Goal: Task Accomplishment & Management: Manage account settings

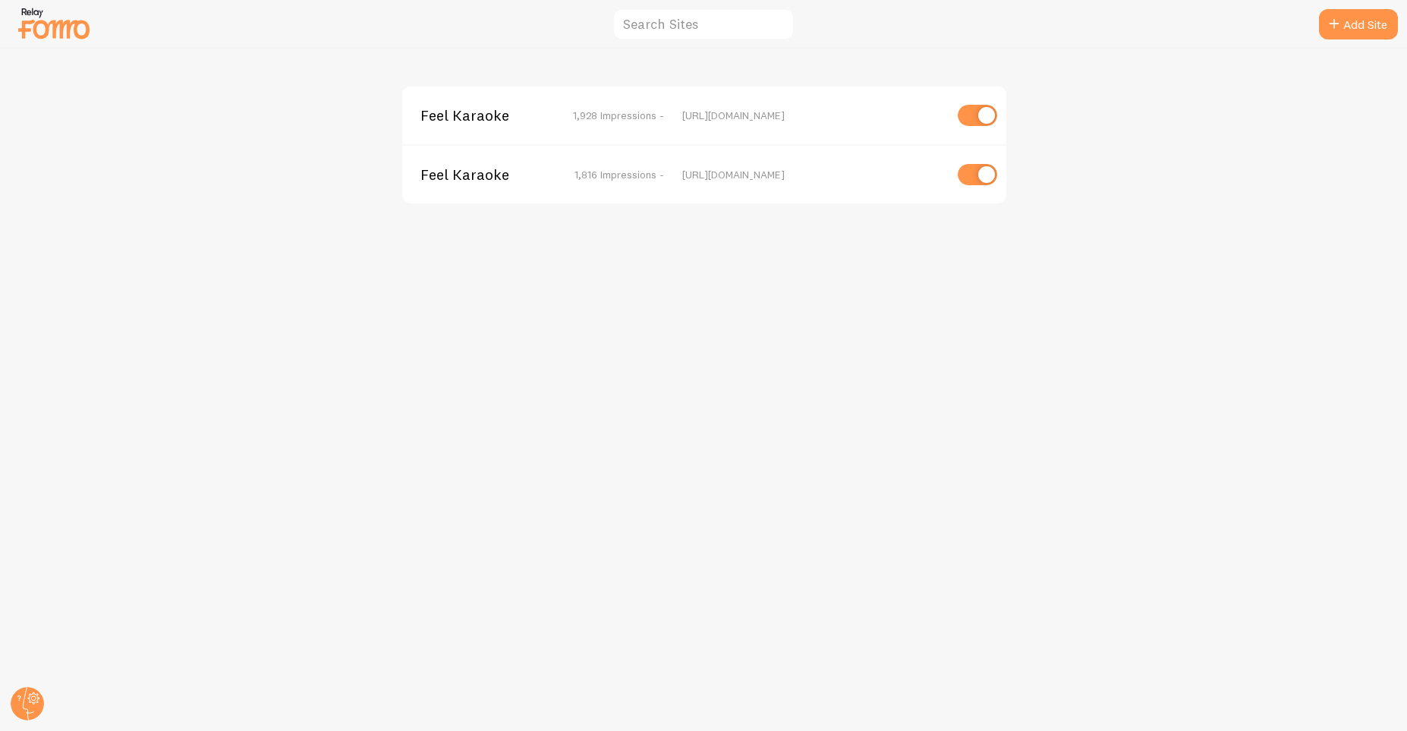
click at [493, 112] on span "Feel Karaoke" at bounding box center [481, 116] width 122 height 14
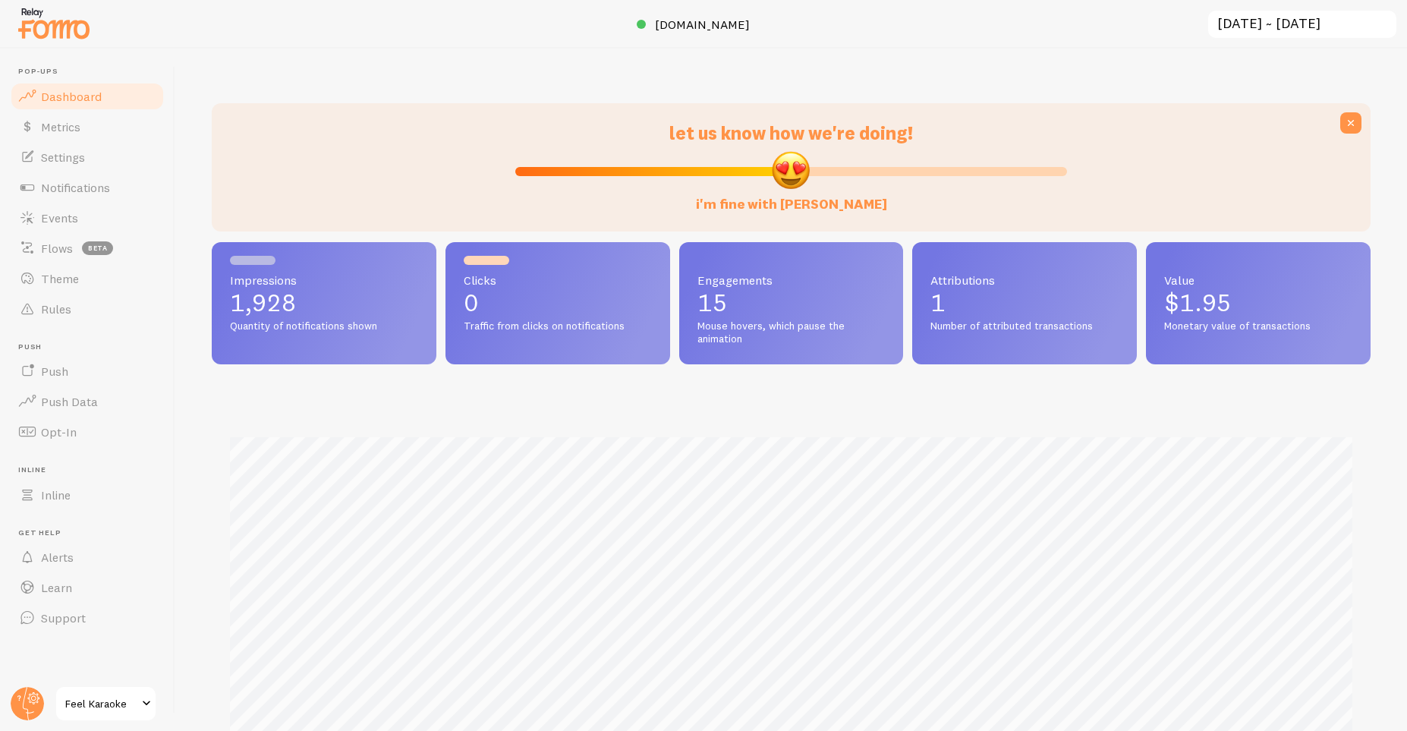
scroll to position [399, 1159]
click at [93, 187] on span "Notifications" at bounding box center [75, 187] width 69 height 15
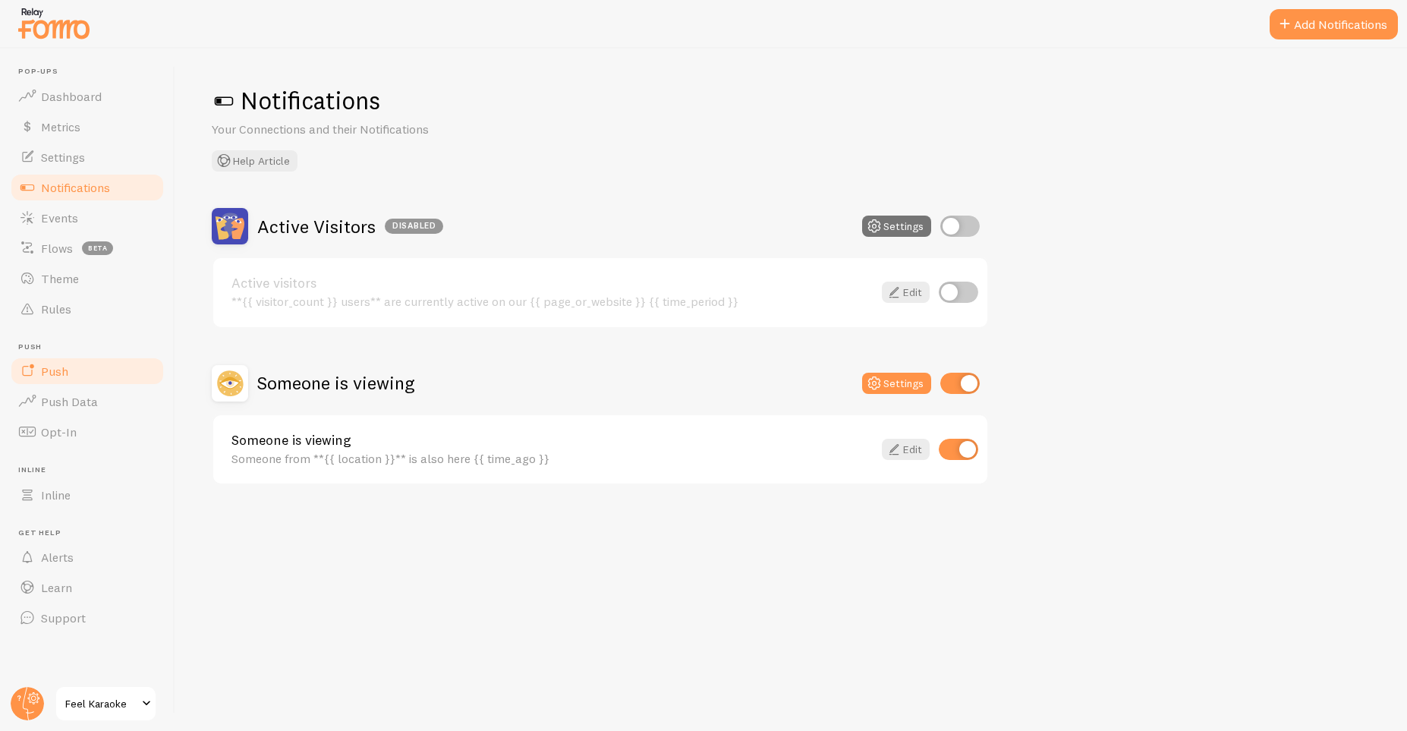
click at [78, 371] on link "Push" at bounding box center [87, 371] width 156 height 30
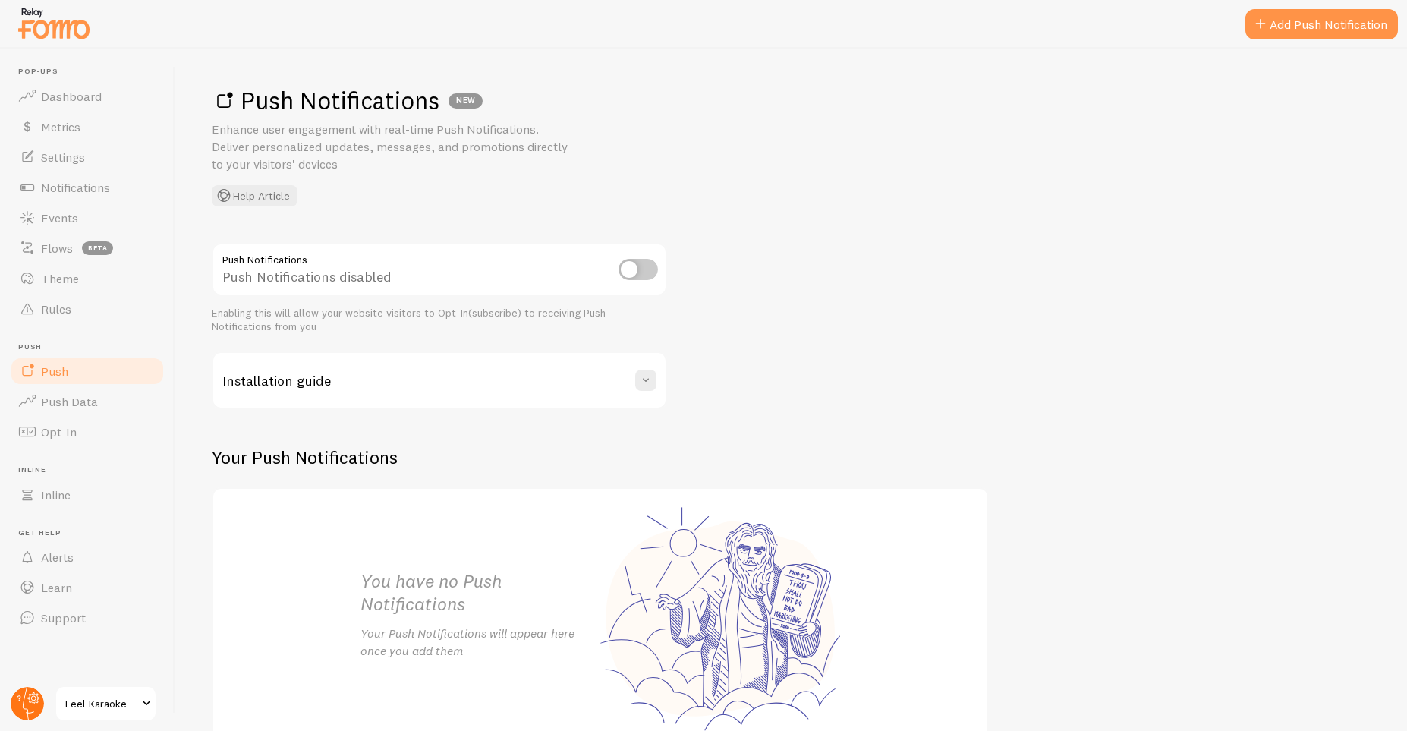
click at [33, 695] on circle at bounding box center [27, 703] width 33 height 33
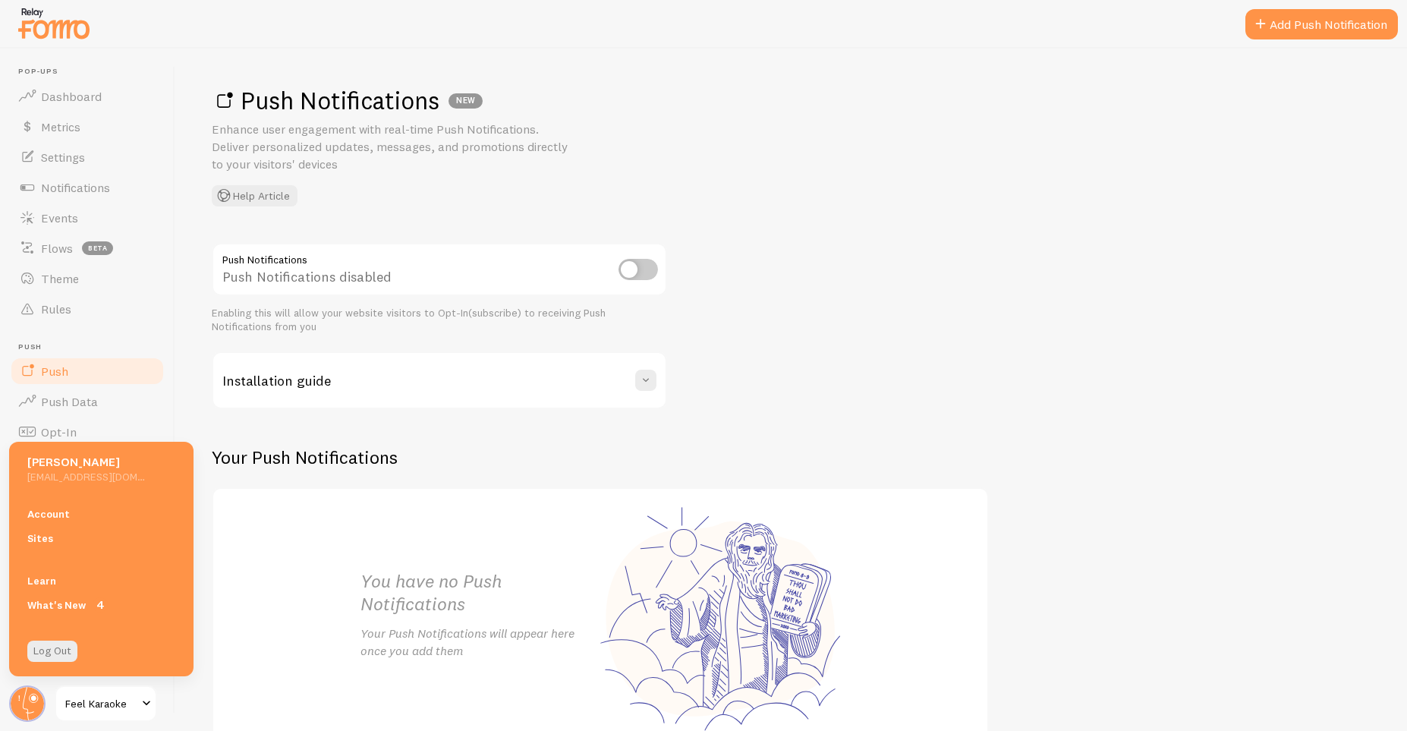
click at [80, 695] on span "Feel Karaoke" at bounding box center [101, 703] width 72 height 18
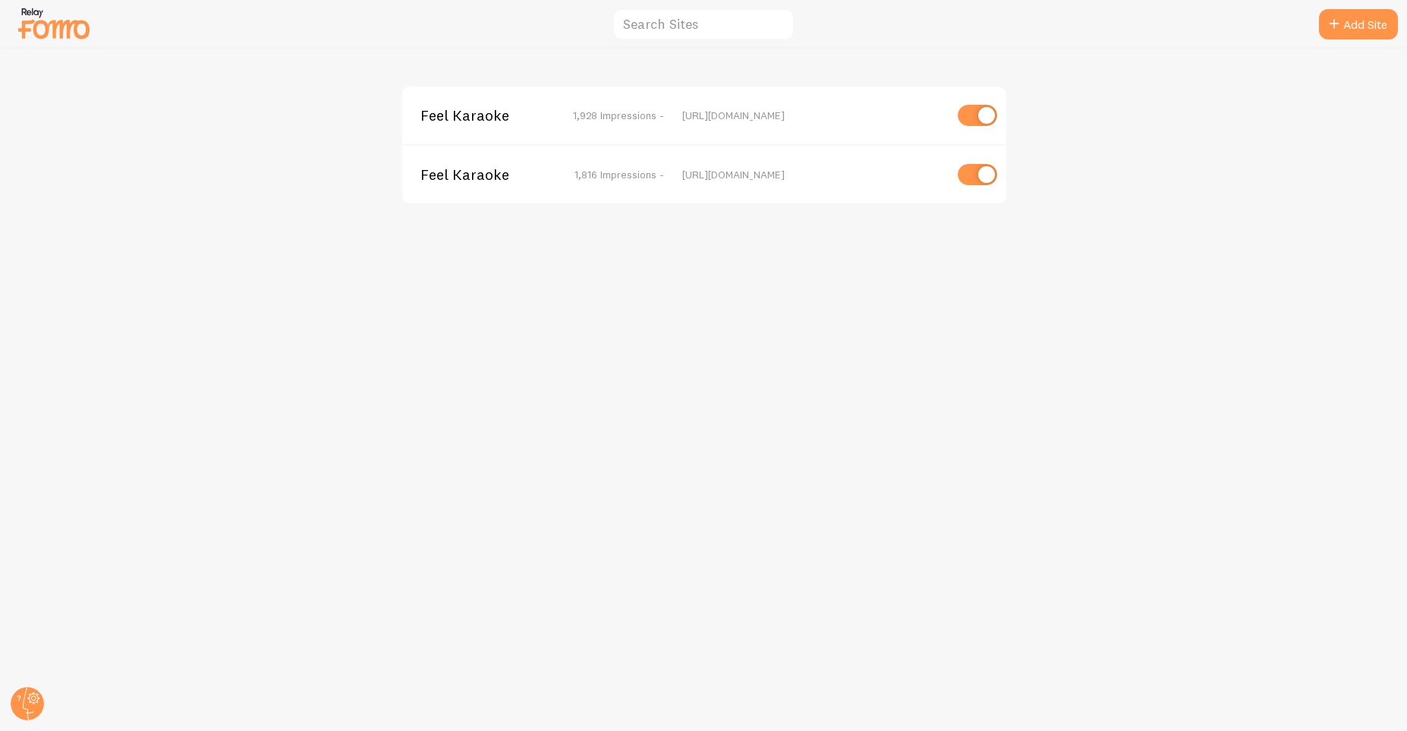
click at [456, 173] on span "Feel Karaoke" at bounding box center [481, 175] width 122 height 14
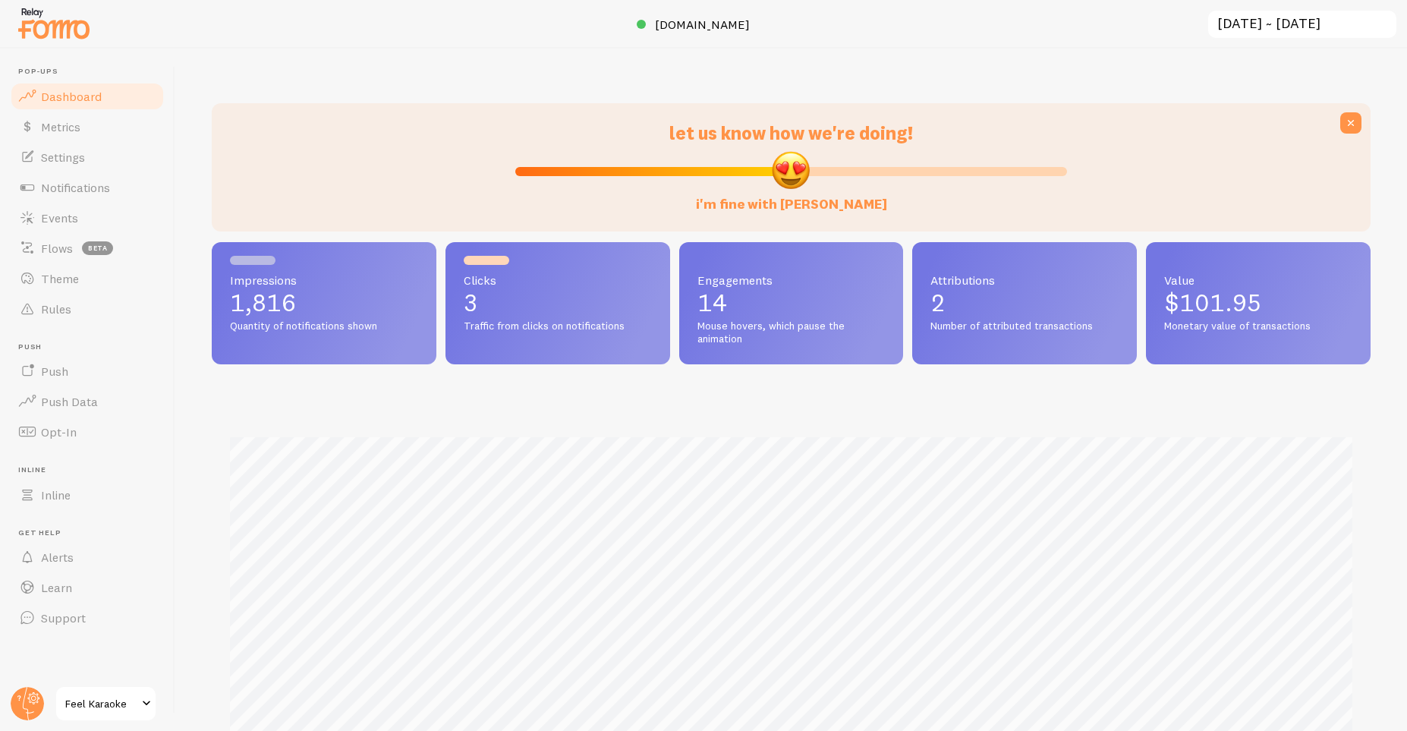
scroll to position [399, 1159]
click at [63, 381] on link "Push" at bounding box center [87, 371] width 156 height 30
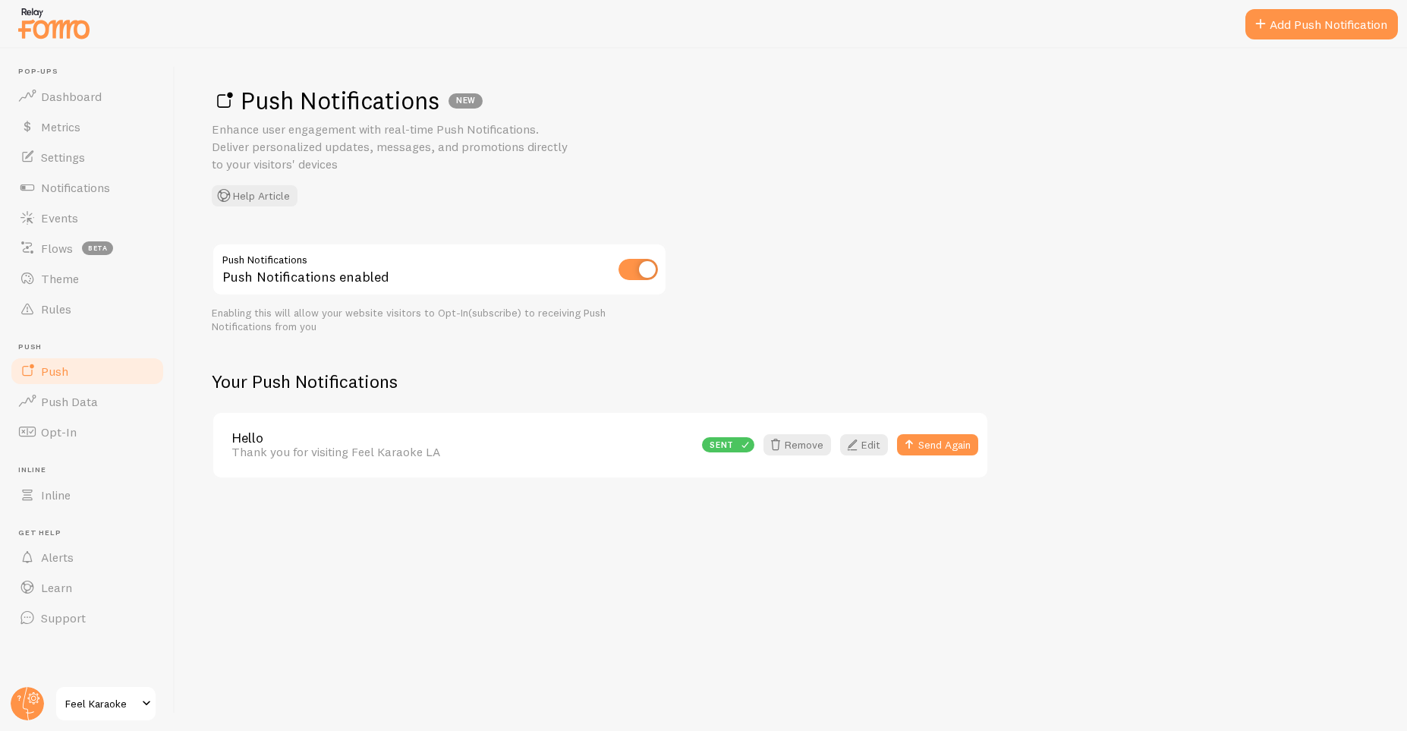
click at [99, 706] on span "Feel Karaoke" at bounding box center [101, 703] width 72 height 18
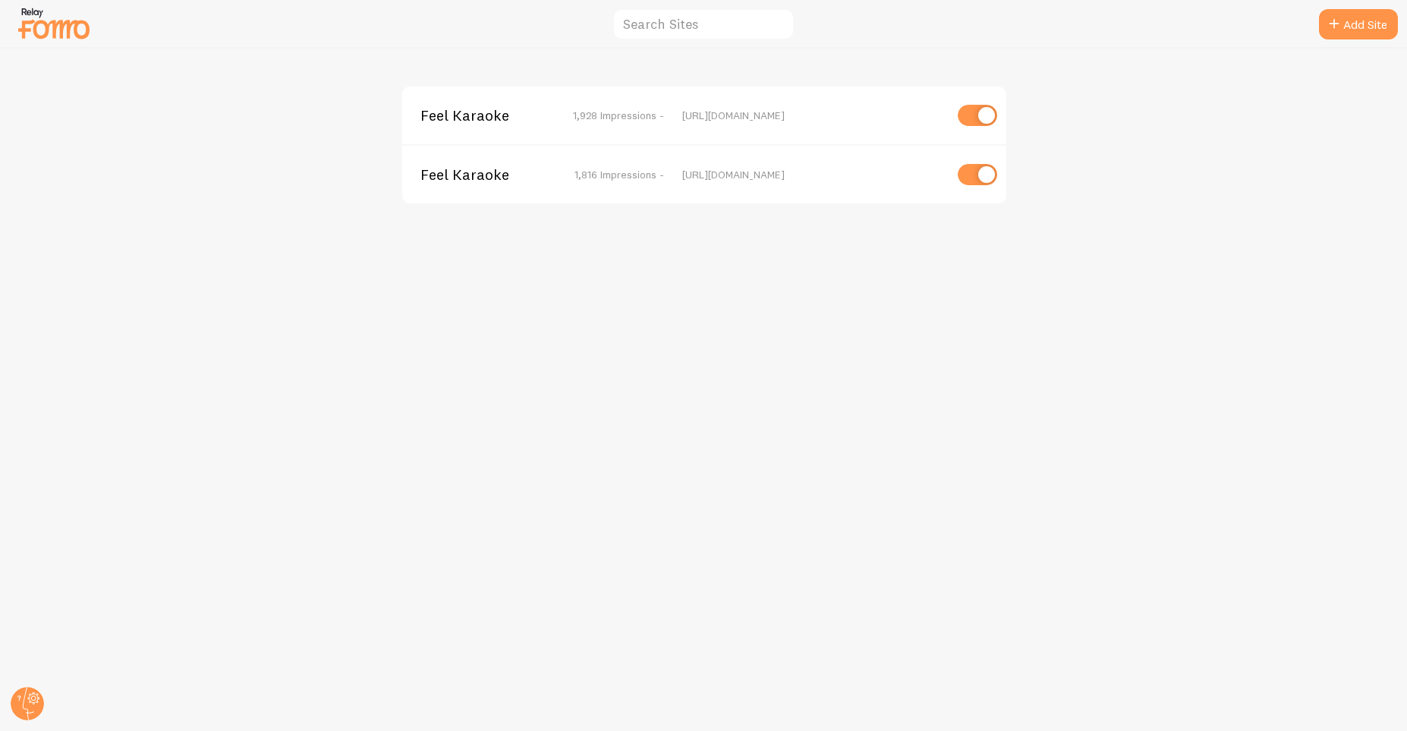
click at [559, 187] on div "Feel Karaoke 1,816 Impressions - https://book.feelkaraoke.com" at bounding box center [704, 173] width 604 height 59
click at [500, 173] on span "Feel Karaoke" at bounding box center [481, 175] width 122 height 14
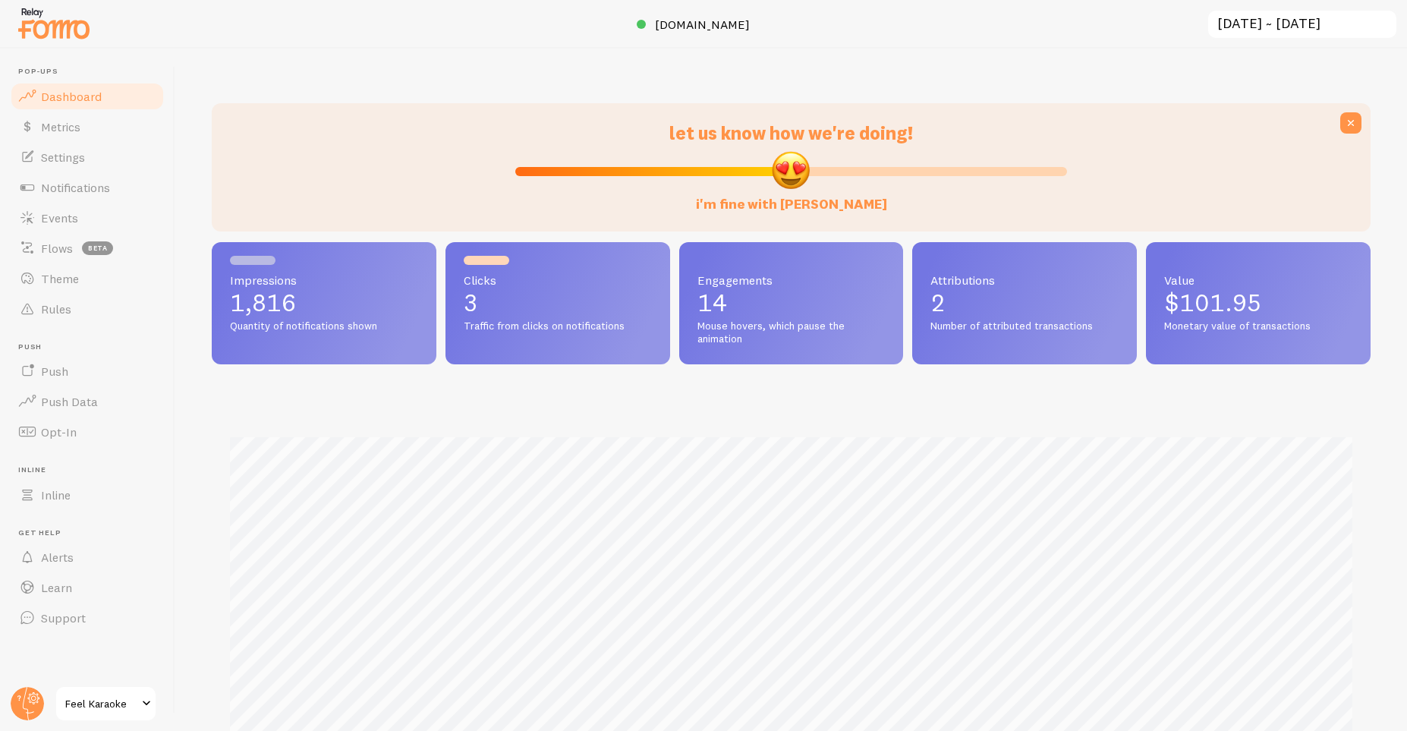
scroll to position [399, 1159]
click at [747, 23] on span "book.feelkaraoke.com" at bounding box center [702, 24] width 95 height 15
click at [93, 697] on span "Feel Karaoke" at bounding box center [101, 703] width 72 height 18
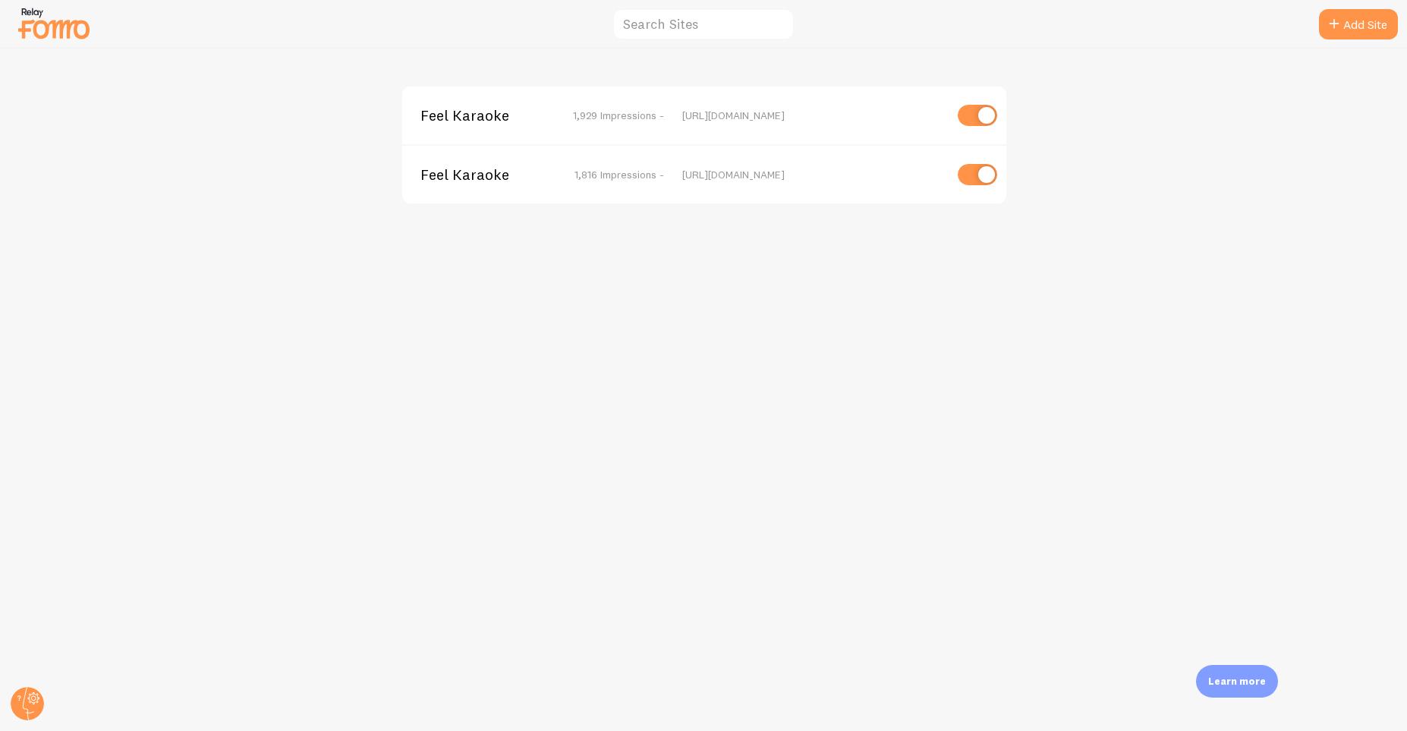
click at [454, 122] on span "Feel Karaoke" at bounding box center [481, 116] width 122 height 14
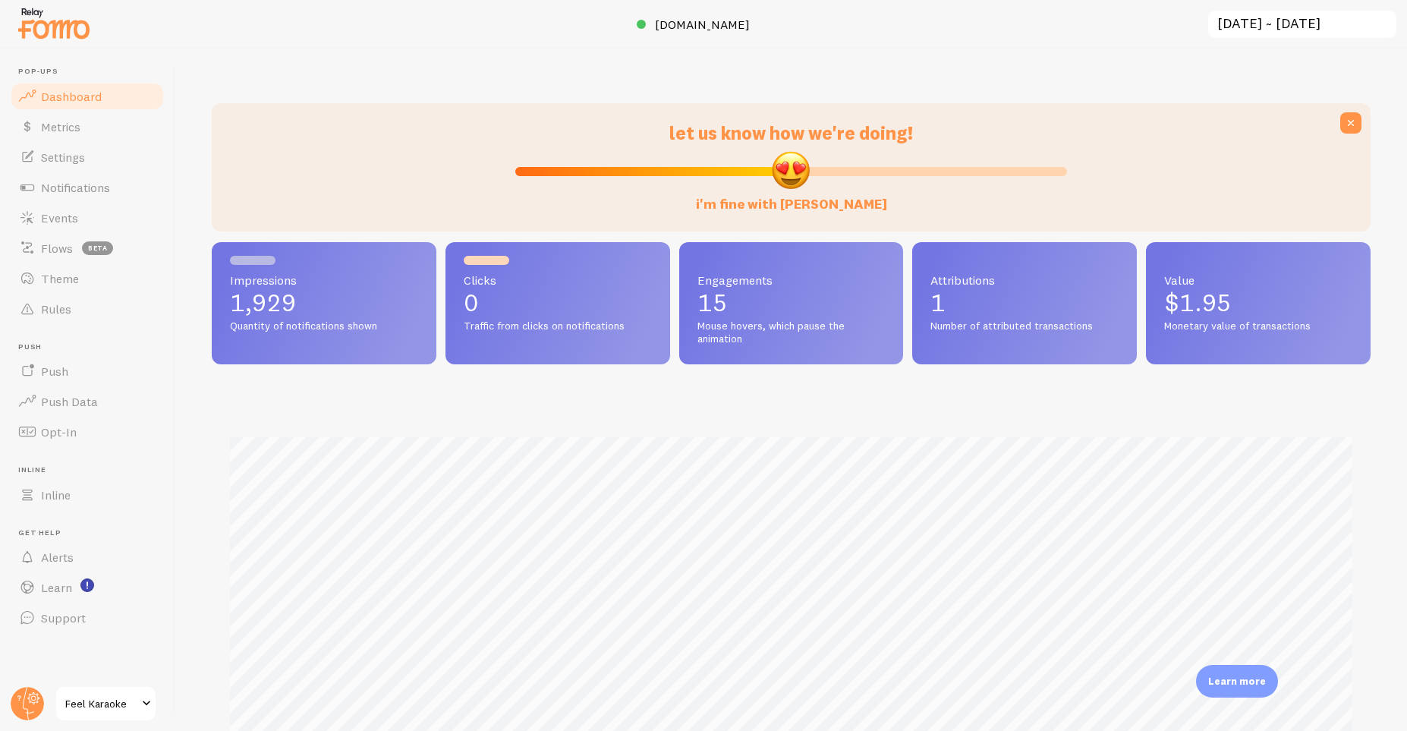
scroll to position [399, 1159]
click at [737, 24] on span "feelkaraoke.com" at bounding box center [702, 24] width 95 height 15
click at [101, 154] on link "Settings" at bounding box center [87, 157] width 156 height 30
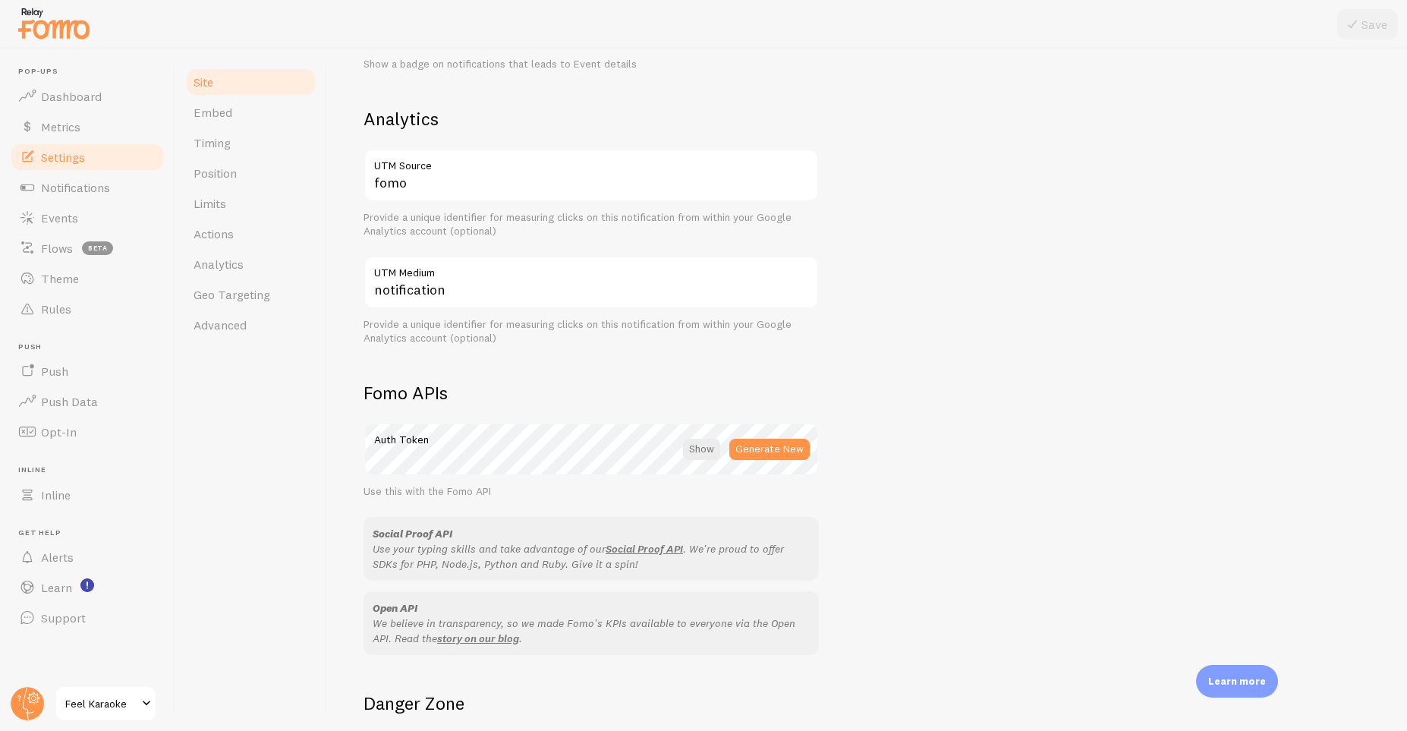
scroll to position [702, 0]
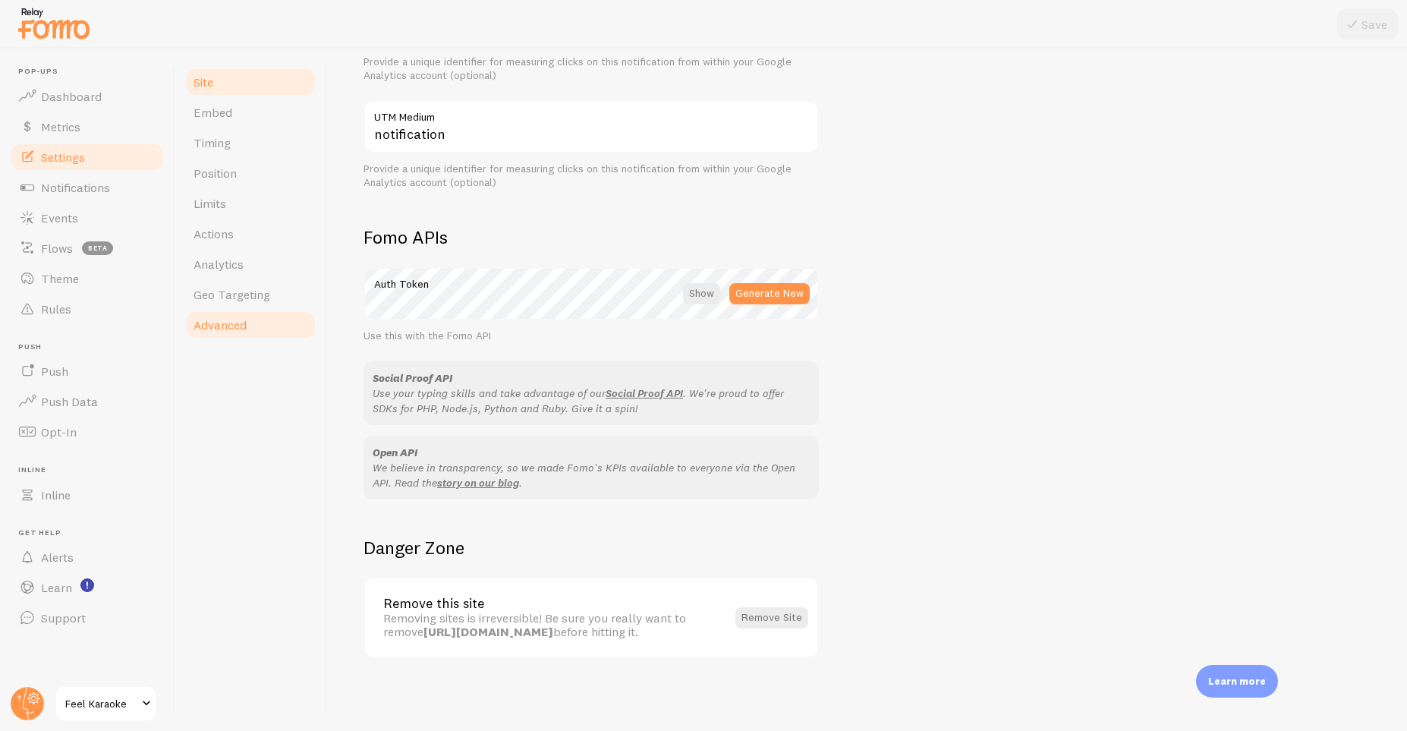
click at [202, 329] on span "Advanced" at bounding box center [219, 324] width 53 height 15
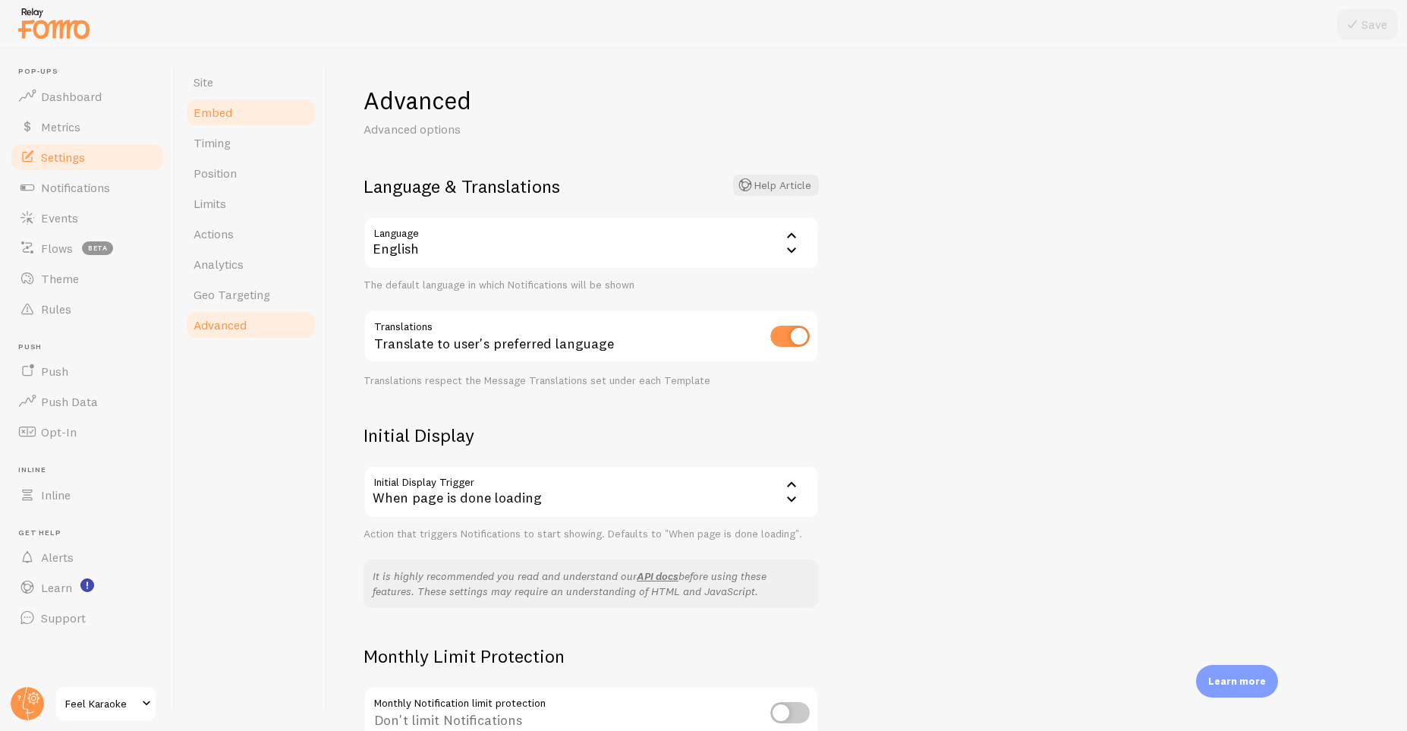
click at [227, 114] on span "Embed" at bounding box center [212, 112] width 39 height 15
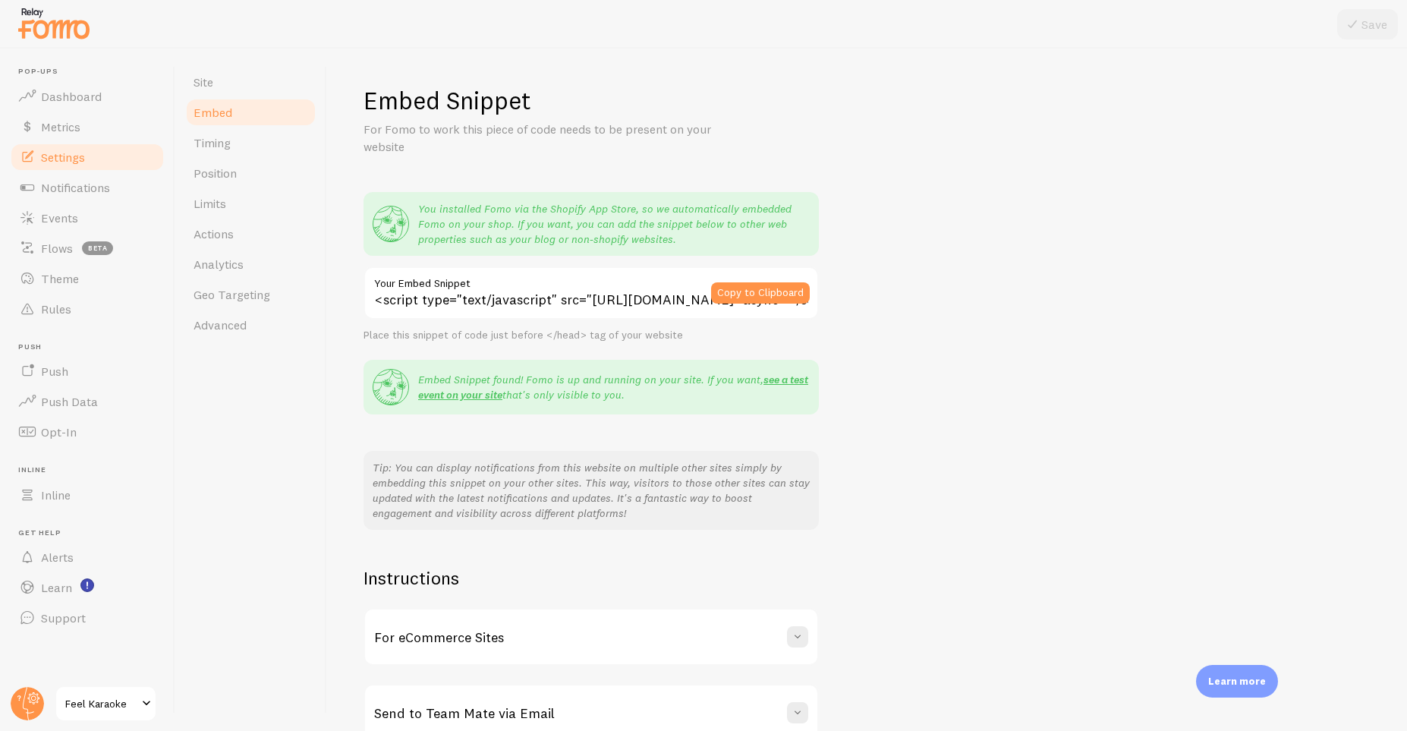
click at [667, 298] on input "<script type="text/javascript" src="https://load.fomo.com/api/v1/jH771fdkrOziS3…" at bounding box center [590, 292] width 455 height 53
click at [741, 290] on button "Copy to Clipboard" at bounding box center [760, 292] width 99 height 21
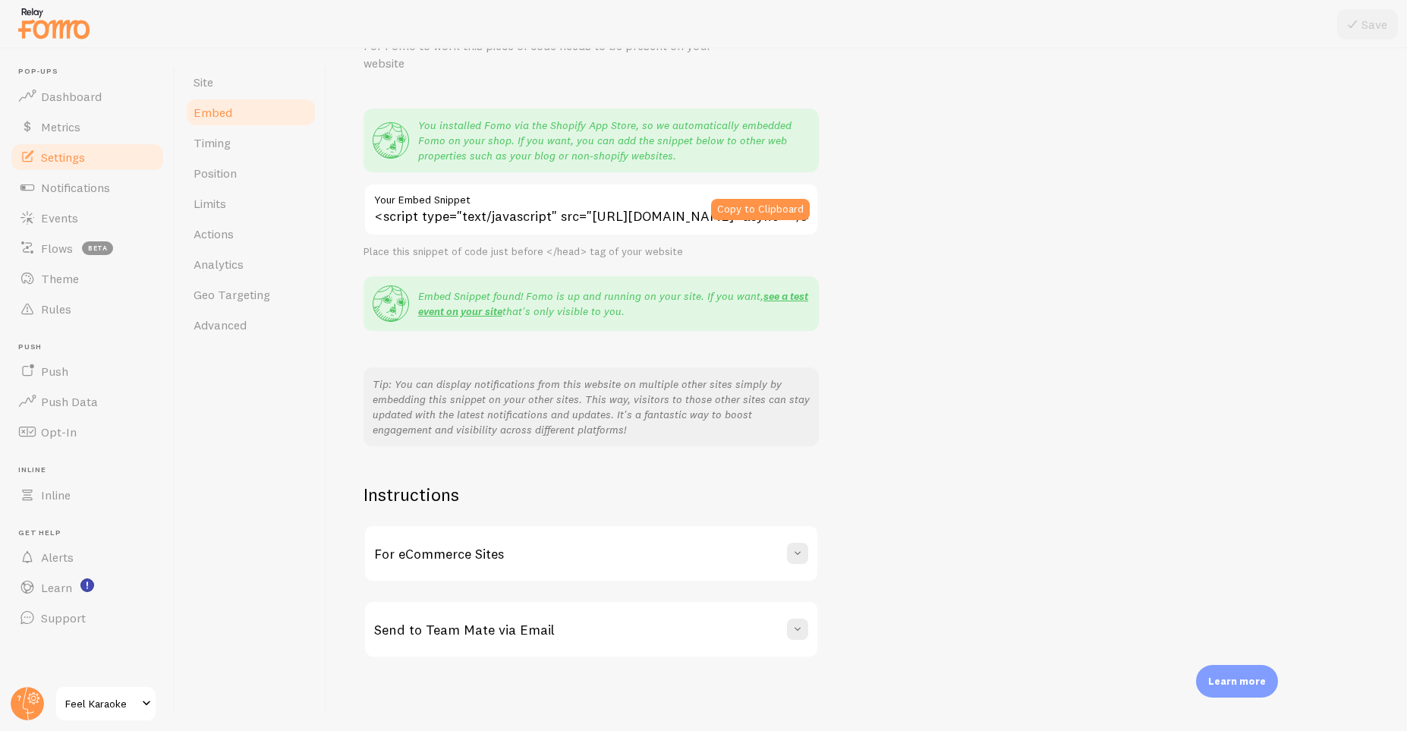
click at [137, 700] on span "Feel Karaoke" at bounding box center [101, 703] width 72 height 18
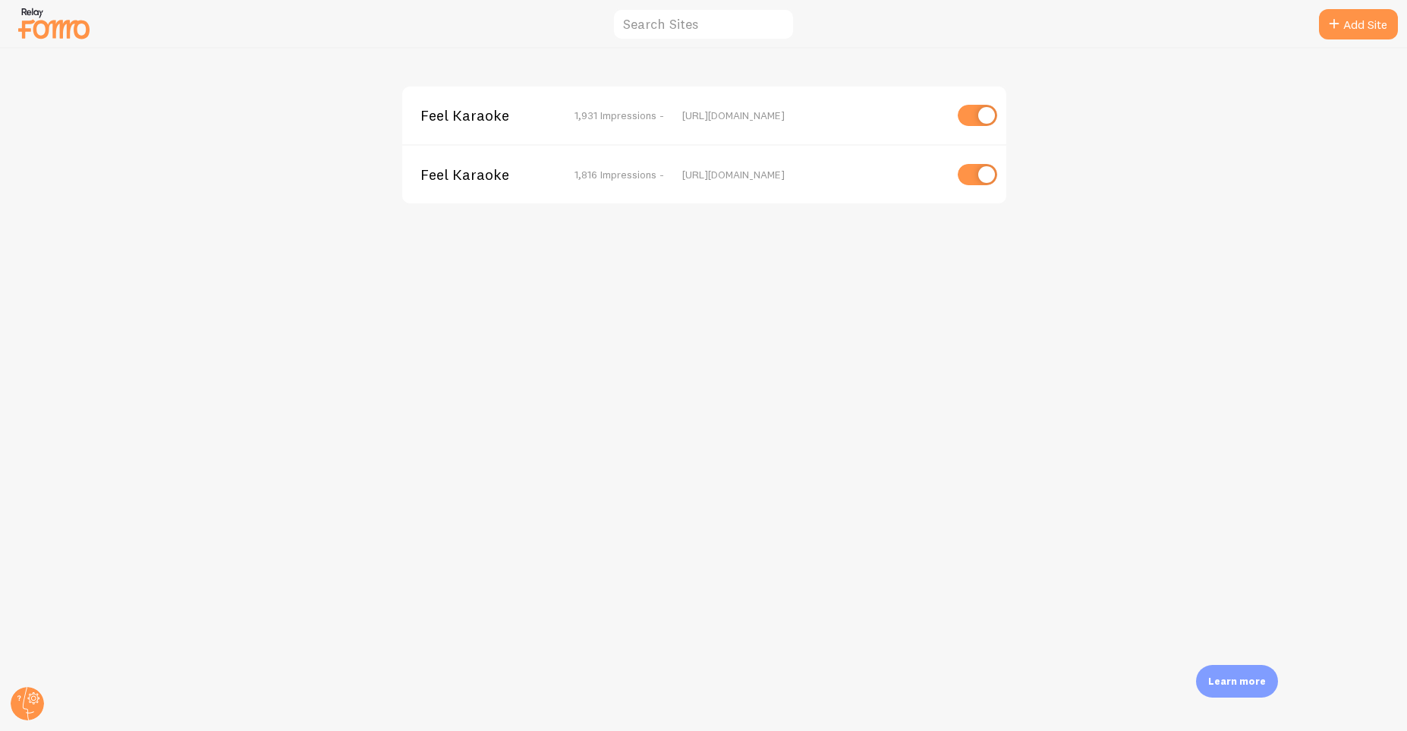
click at [532, 183] on div "Feel Karaoke 1,816 Impressions - https://book.feelkaraoke.com" at bounding box center [704, 173] width 604 height 59
click at [497, 172] on span "Feel Karaoke" at bounding box center [481, 175] width 122 height 14
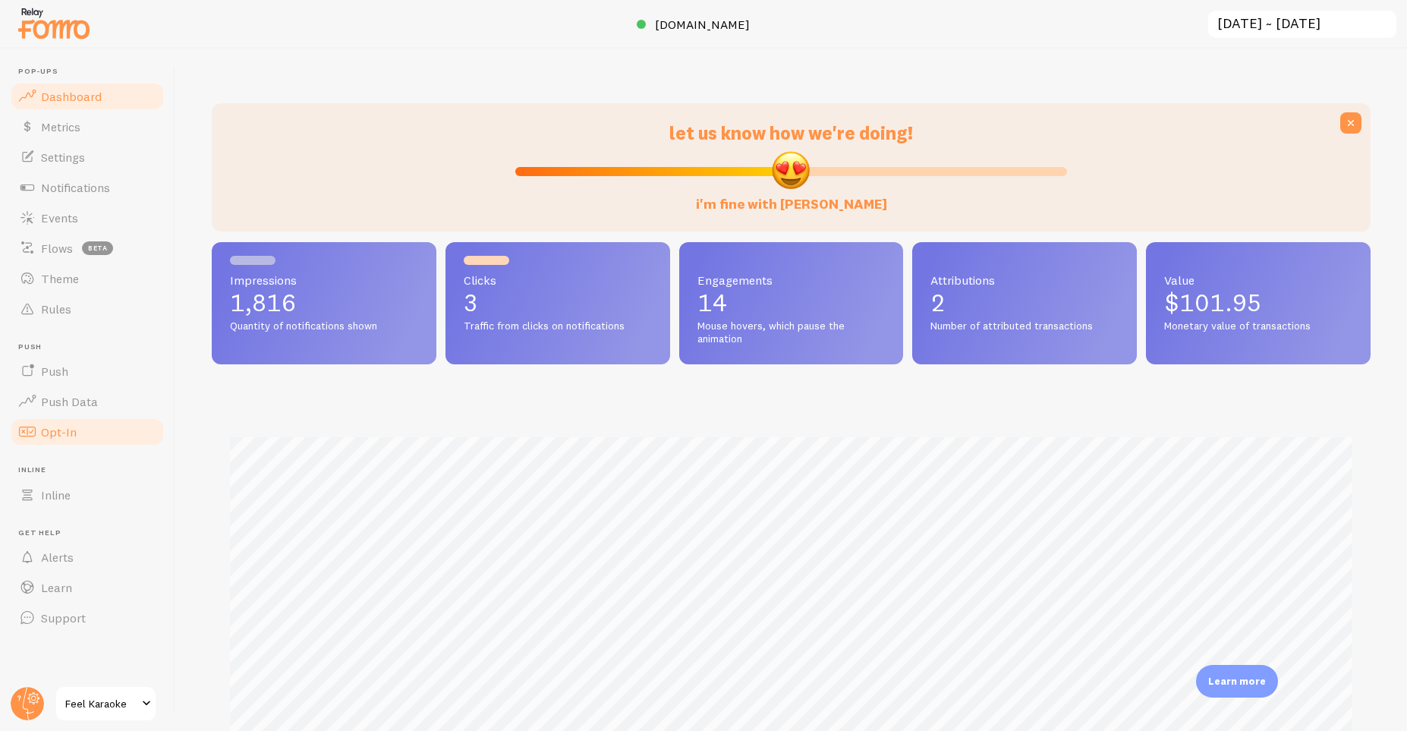
scroll to position [399, 1159]
click at [91, 146] on link "Settings" at bounding box center [87, 157] width 156 height 30
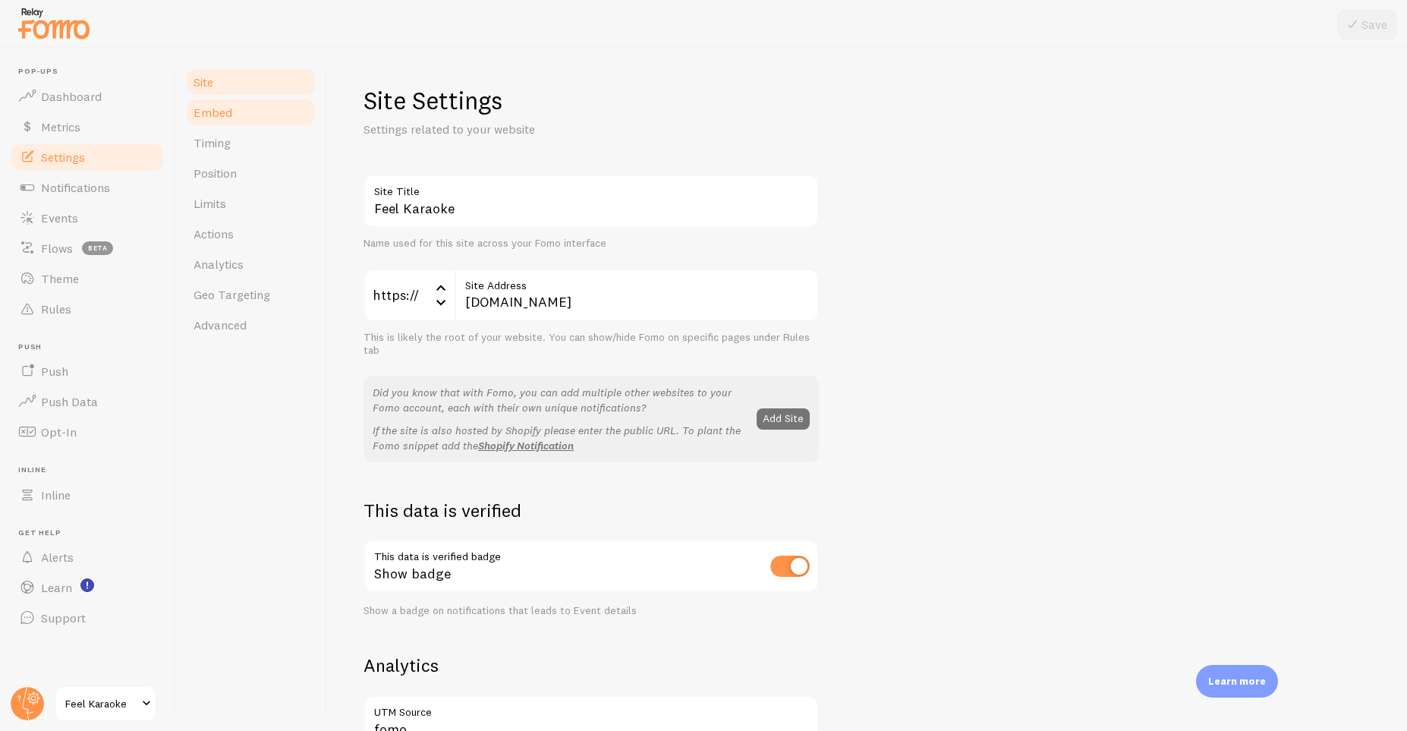
click at [212, 118] on span "Embed" at bounding box center [212, 112] width 39 height 15
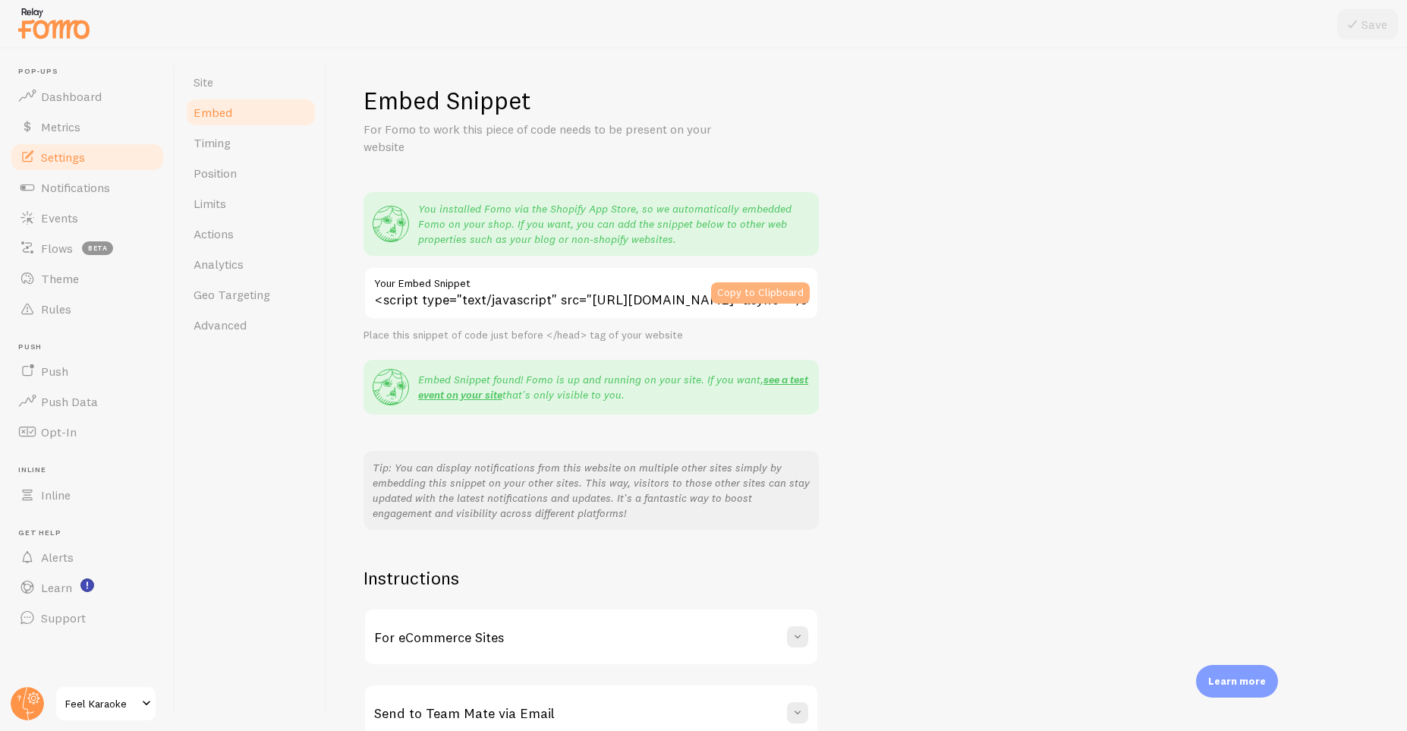
click at [737, 287] on button "Copy to Clipboard" at bounding box center [760, 292] width 99 height 21
click at [116, 187] on link "Notifications" at bounding box center [87, 187] width 156 height 30
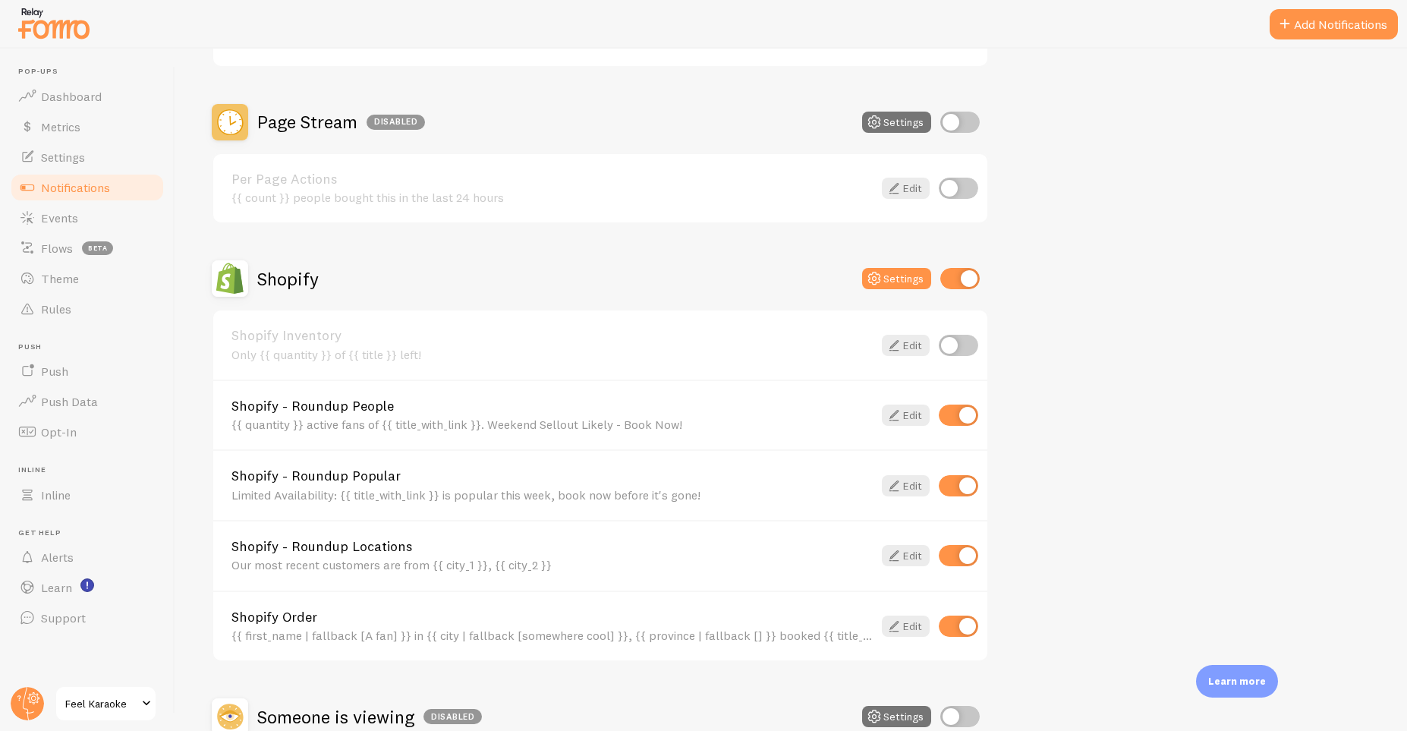
scroll to position [467, 0]
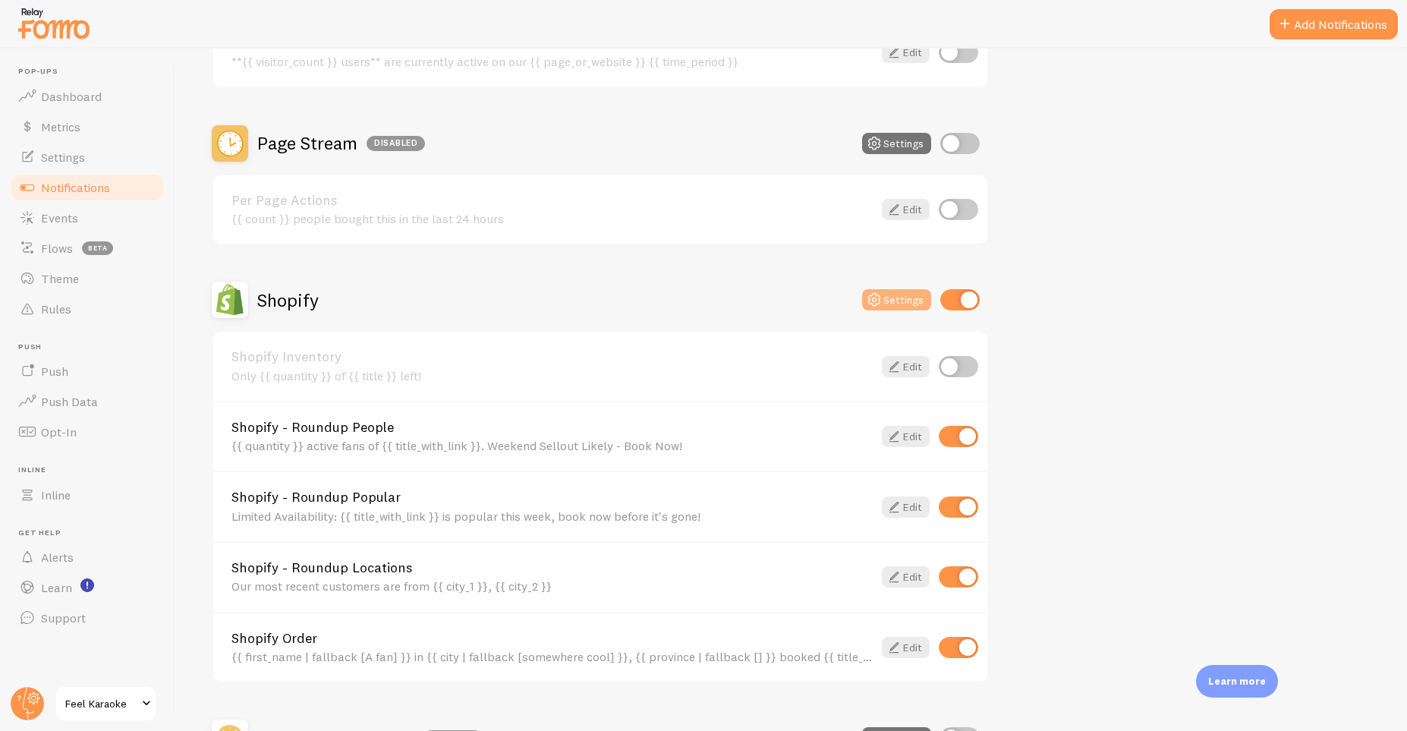
click at [886, 304] on button "Settings" at bounding box center [896, 299] width 69 height 21
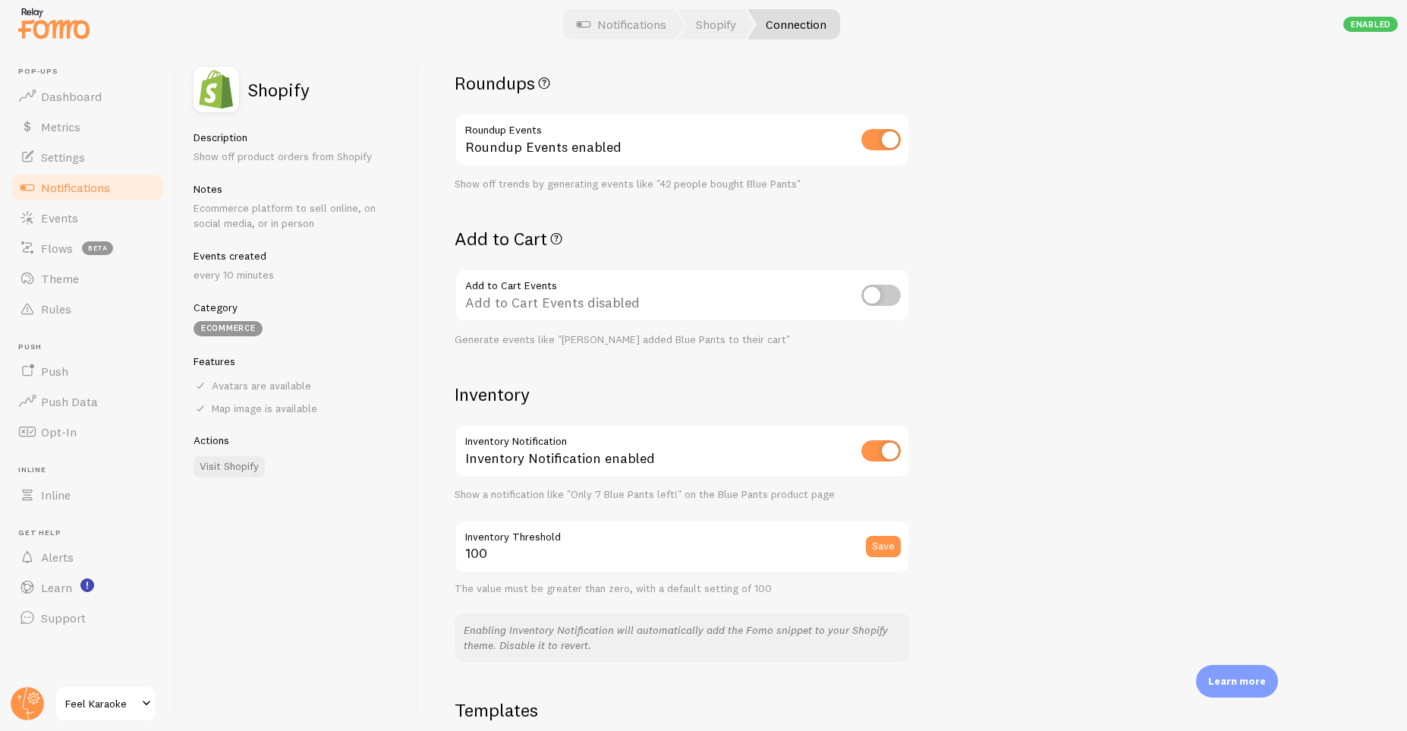
scroll to position [455, 0]
